Goal: Task Accomplishment & Management: Complete application form

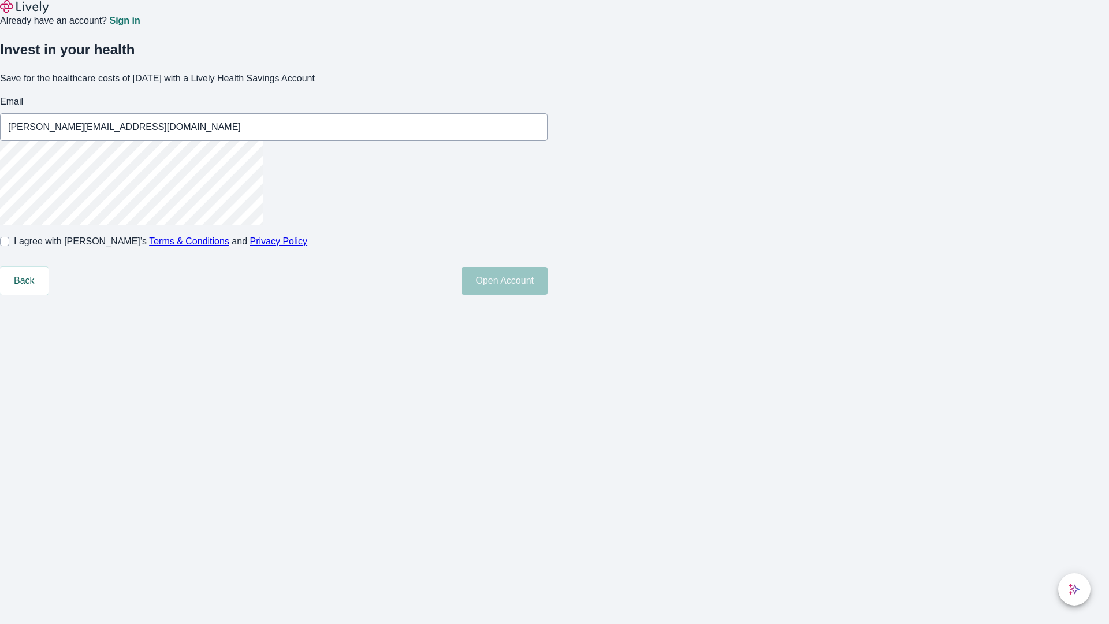
click at [9, 246] on input "I agree with Lively’s Terms & Conditions and Privacy Policy" at bounding box center [4, 241] width 9 height 9
checkbox input "true"
click at [548, 295] on button "Open Account" at bounding box center [505, 281] width 86 height 28
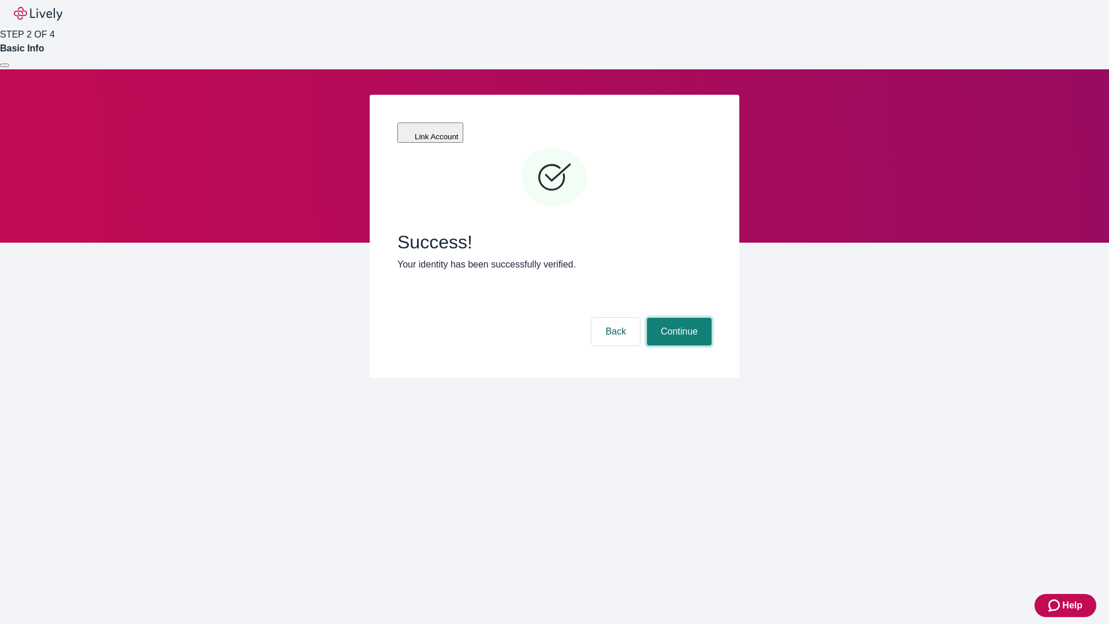
click at [678, 318] on button "Continue" at bounding box center [679, 332] width 65 height 28
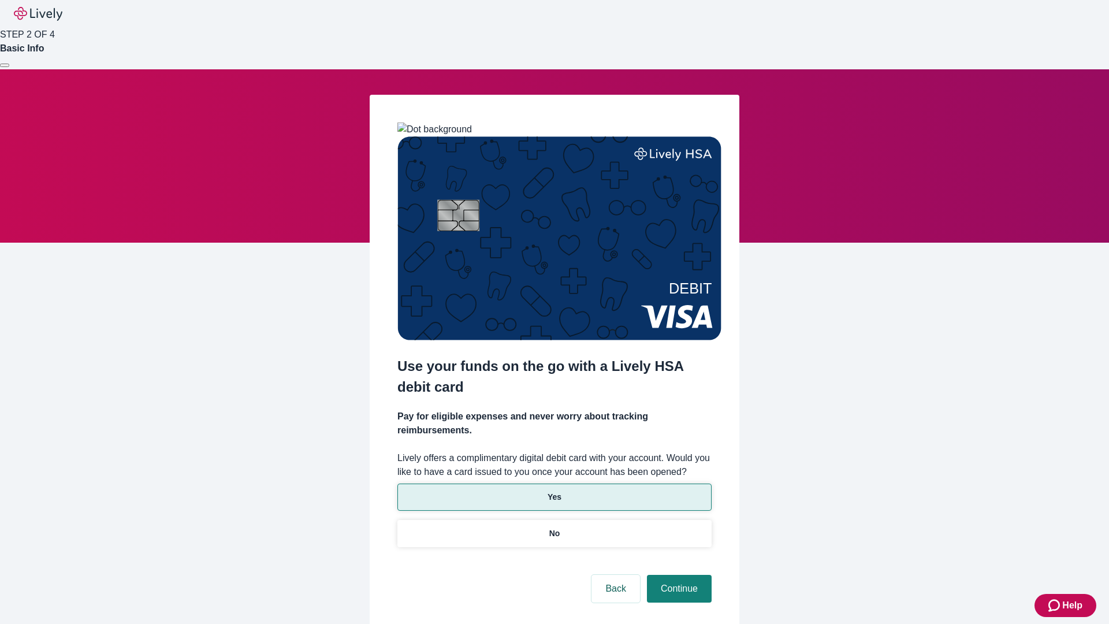
click at [554, 491] on p "Yes" at bounding box center [555, 497] width 14 height 12
click at [678, 575] on button "Continue" at bounding box center [679, 589] width 65 height 28
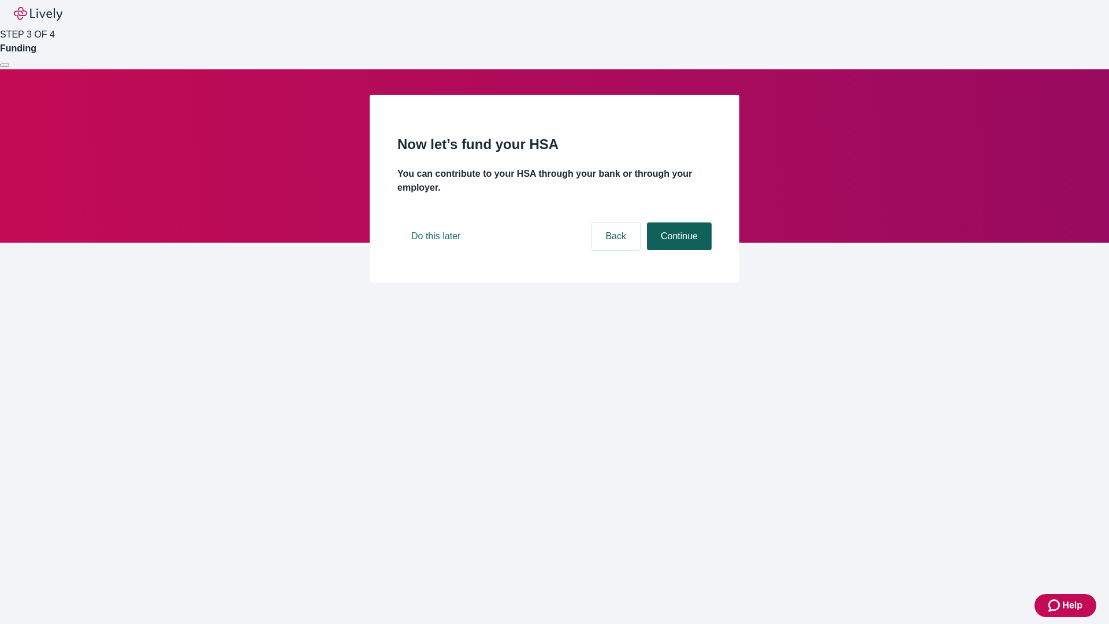
click at [678, 250] on button "Continue" at bounding box center [679, 236] width 65 height 28
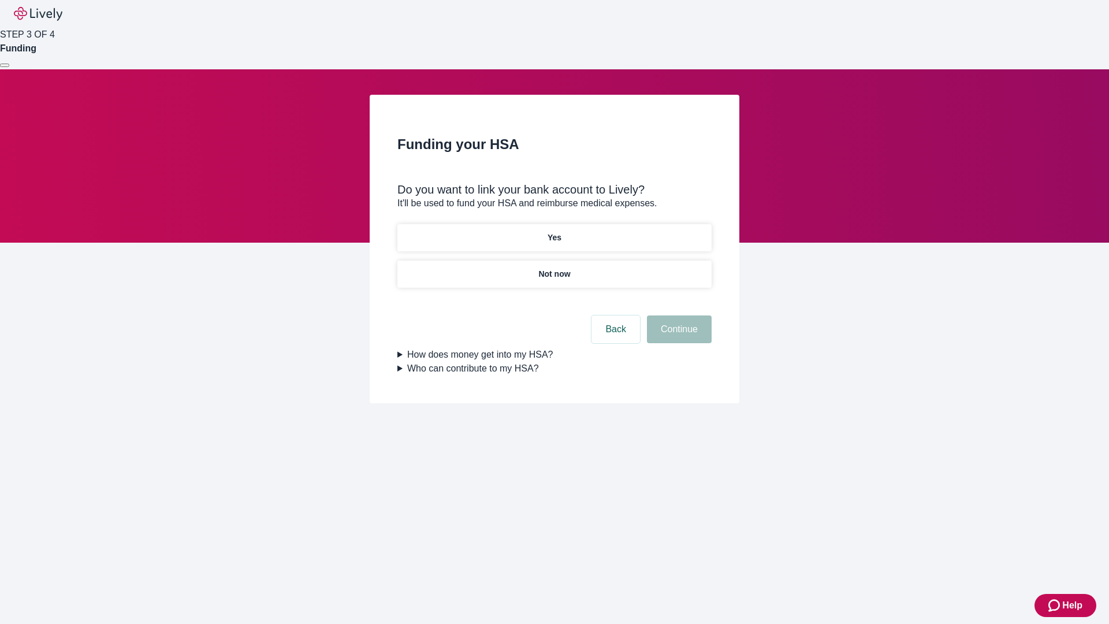
click at [554, 268] on p "Not now" at bounding box center [554, 274] width 32 height 12
click at [678, 336] on button "Continue" at bounding box center [679, 329] width 65 height 28
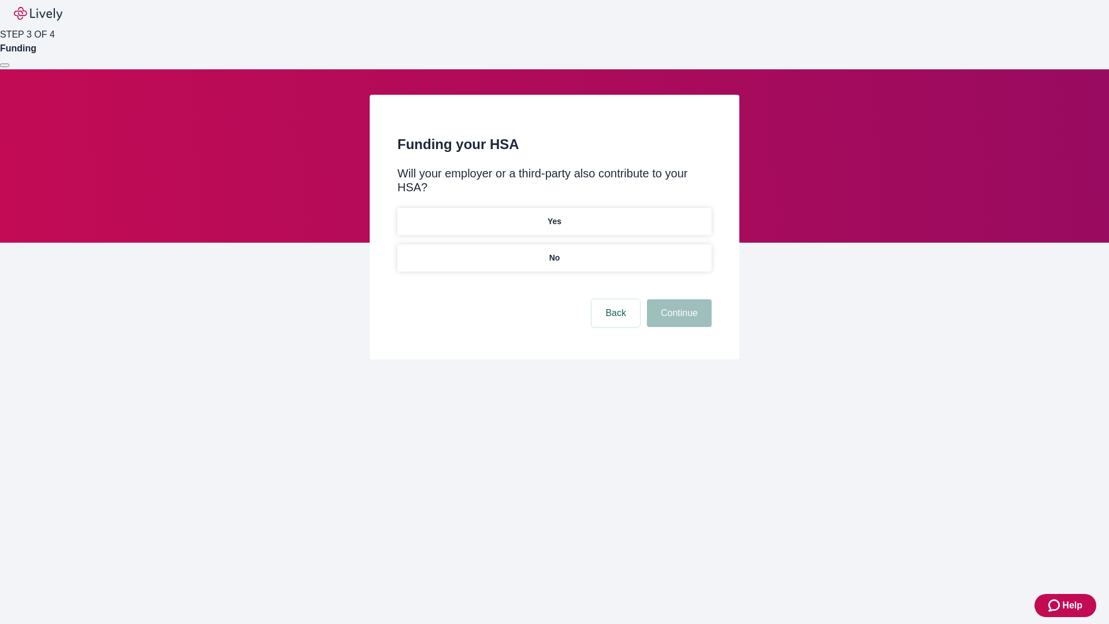
click at [554, 252] on p "No" at bounding box center [554, 258] width 11 height 12
click at [678, 299] on button "Continue" at bounding box center [679, 313] width 65 height 28
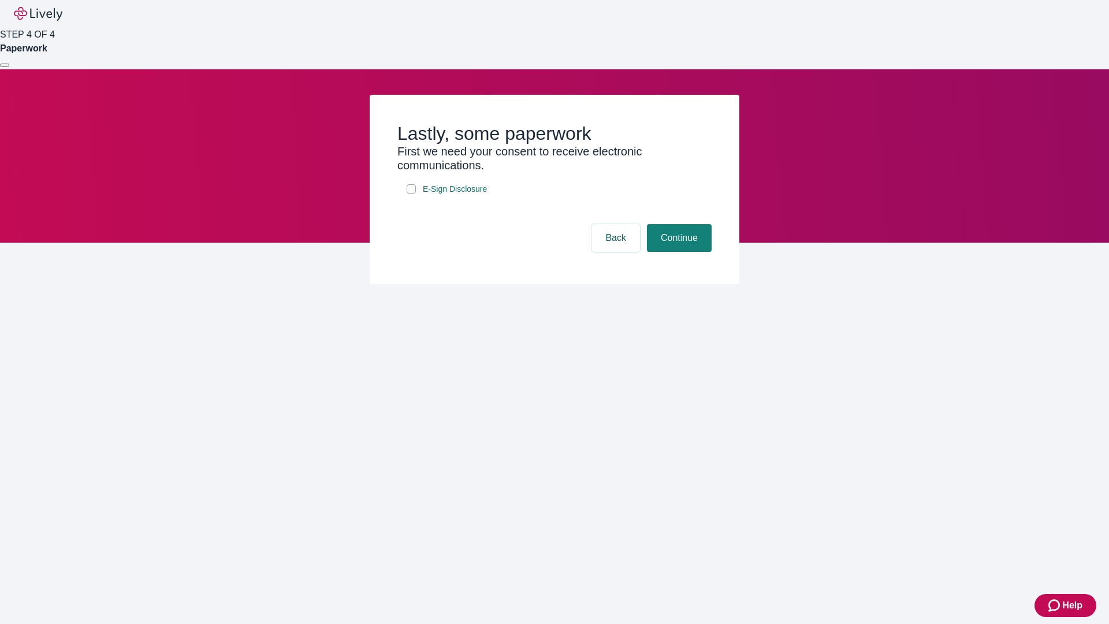
click at [411, 194] on input "E-Sign Disclosure" at bounding box center [411, 188] width 9 height 9
checkbox input "true"
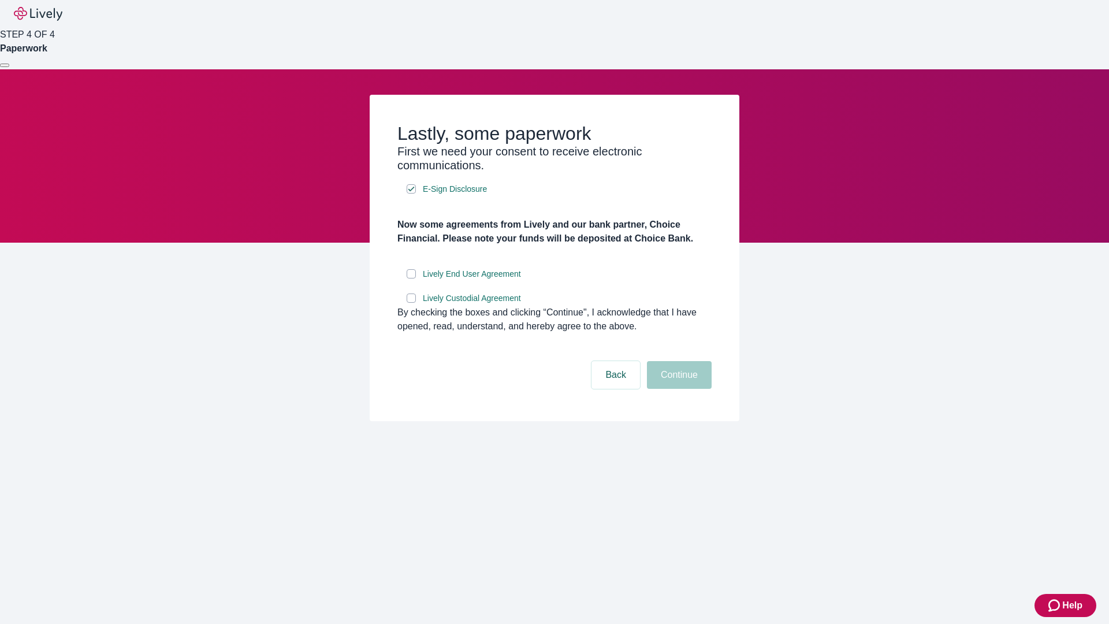
click at [411, 278] on input "Lively End User Agreement" at bounding box center [411, 273] width 9 height 9
checkbox input "true"
click at [411, 303] on input "Lively Custodial Agreement" at bounding box center [411, 297] width 9 height 9
checkbox input "true"
click at [678, 389] on button "Continue" at bounding box center [679, 375] width 65 height 28
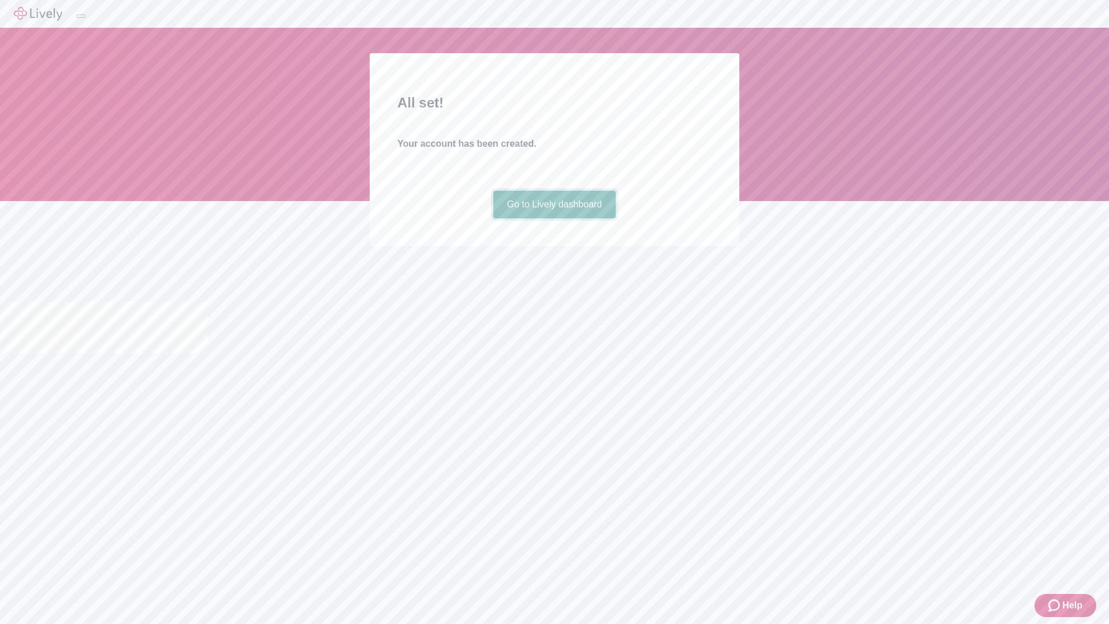
click at [554, 218] on link "Go to Lively dashboard" at bounding box center [554, 205] width 123 height 28
